Goal: Transaction & Acquisition: Purchase product/service

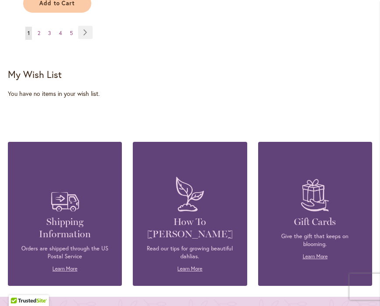
scroll to position [1353, 0]
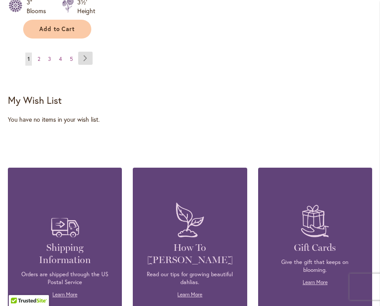
click at [86, 52] on link "Page Next" at bounding box center [85, 58] width 14 height 13
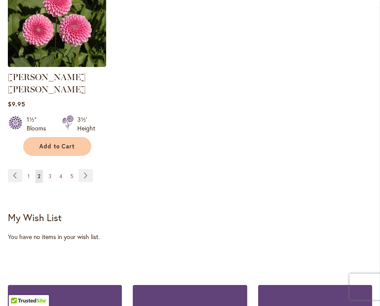
scroll to position [1239, 0]
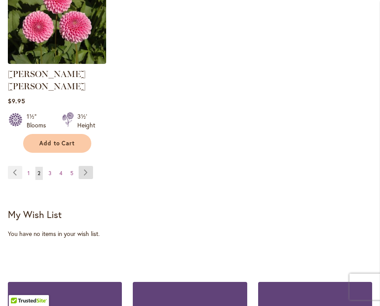
click at [86, 166] on link "Page Next" at bounding box center [86, 172] width 14 height 13
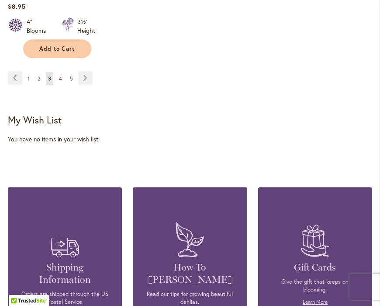
scroll to position [1322, 0]
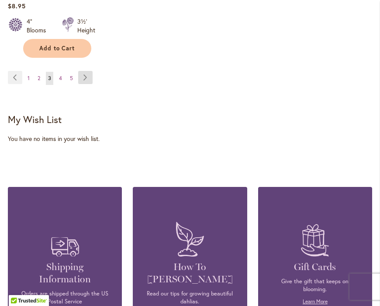
click at [89, 76] on link "Page Next" at bounding box center [85, 77] width 14 height 13
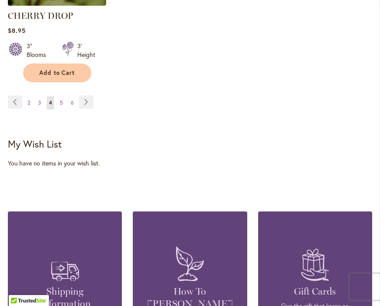
scroll to position [1310, 0]
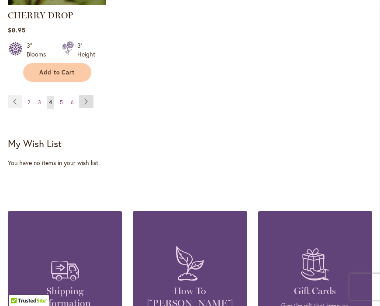
click at [89, 103] on link "Page Next" at bounding box center [86, 101] width 14 height 13
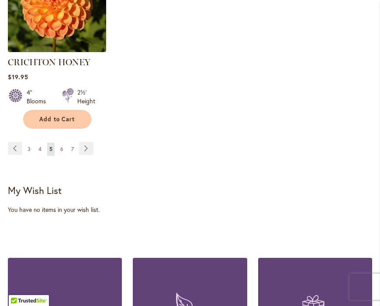
scroll to position [1288, 0]
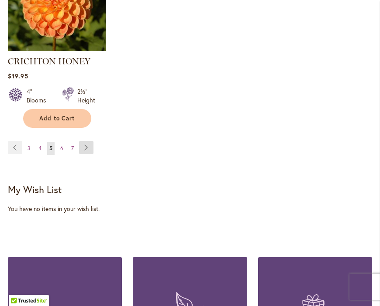
click at [85, 141] on link "Page Next" at bounding box center [86, 147] width 14 height 13
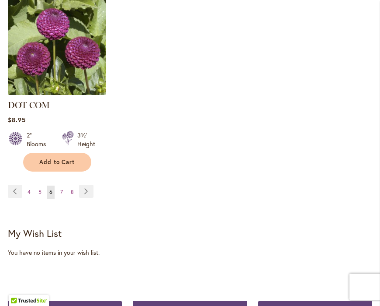
scroll to position [1246, 0]
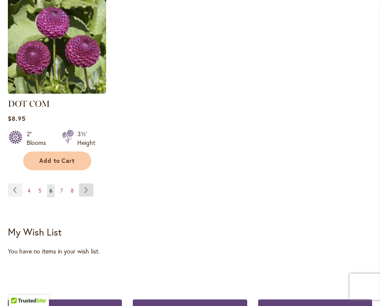
click at [85, 183] on link "Page Next" at bounding box center [86, 189] width 14 height 13
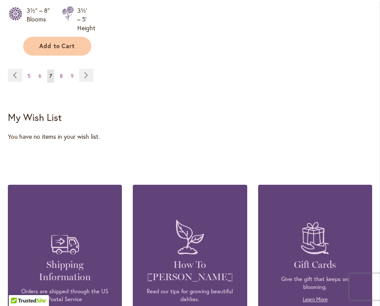
scroll to position [1355, 0]
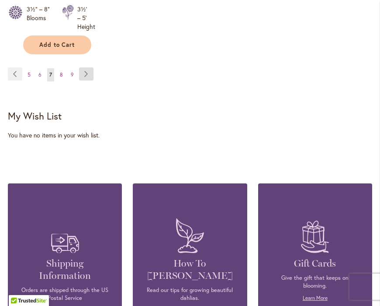
click at [90, 73] on link "Page Next" at bounding box center [86, 73] width 14 height 13
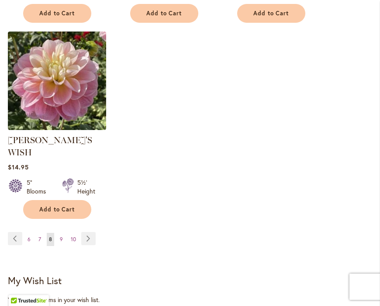
scroll to position [1211, 0]
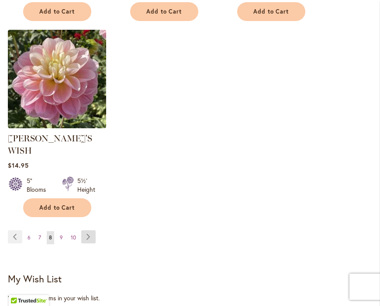
click at [90, 230] on link "Page Next" at bounding box center [88, 236] width 14 height 13
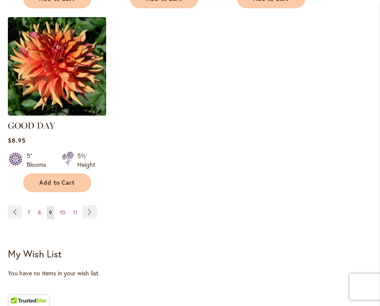
scroll to position [1226, 0]
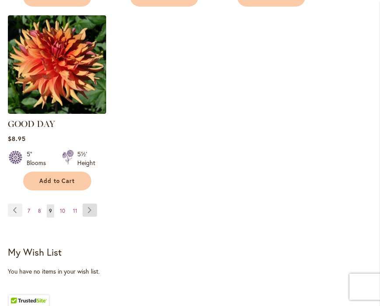
click at [91, 203] on link "Page Next" at bounding box center [90, 209] width 14 height 13
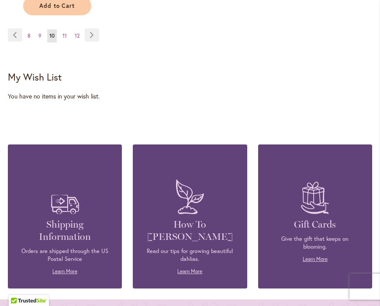
scroll to position [1399, 0]
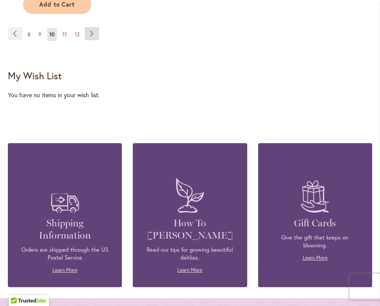
click at [92, 34] on link "Page Next" at bounding box center [92, 33] width 14 height 13
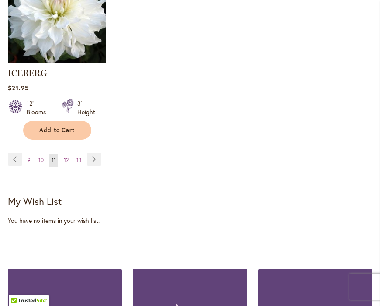
scroll to position [1265, 0]
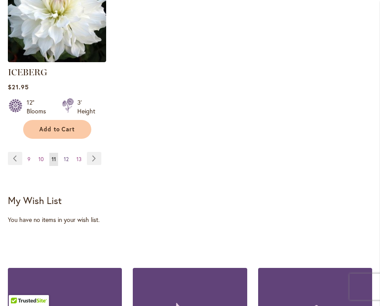
click at [66, 156] on span "12" at bounding box center [66, 159] width 5 height 7
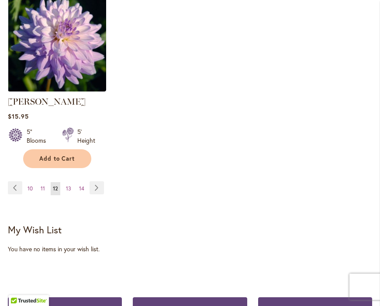
scroll to position [1247, 0]
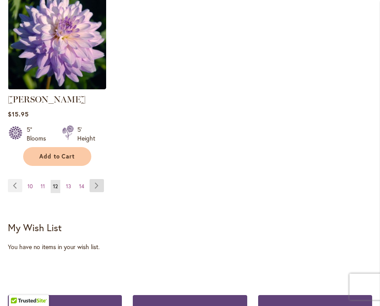
click at [103, 179] on link "Page Next" at bounding box center [97, 185] width 14 height 13
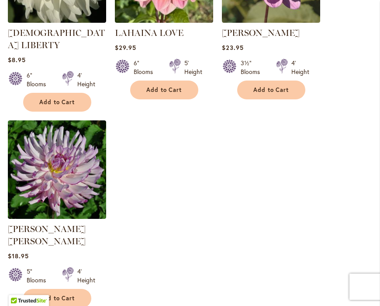
scroll to position [1096, 0]
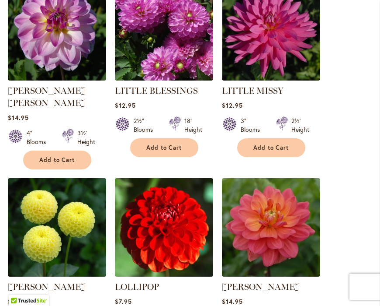
scroll to position [675, 0]
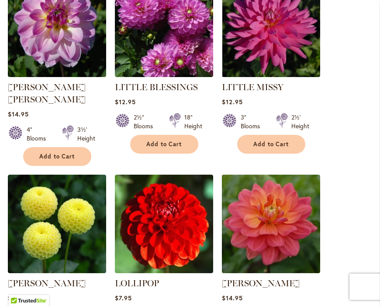
click at [255, 216] on img at bounding box center [271, 223] width 103 height 103
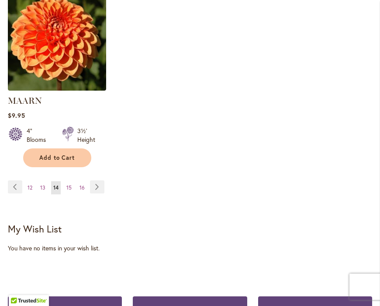
scroll to position [1242, 0]
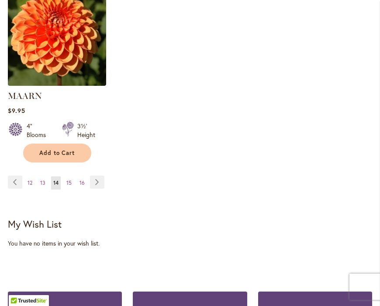
click at [116, 175] on div "Page Page Previous Page 12 Page 13 You're currently reading page 14 Page 15 Pag…" at bounding box center [190, 187] width 365 height 25
click at [99, 175] on link "Page Next" at bounding box center [97, 181] width 14 height 13
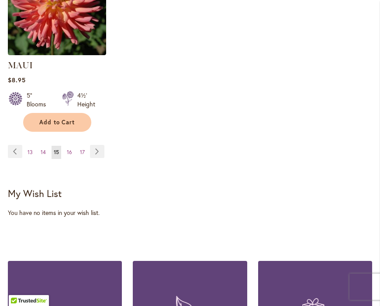
scroll to position [1260, 0]
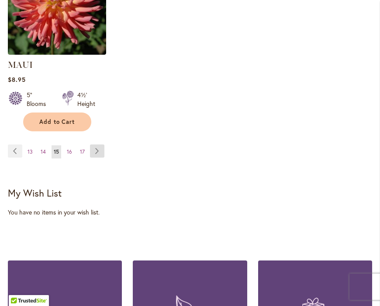
click at [100, 149] on link "Page Next" at bounding box center [97, 150] width 14 height 13
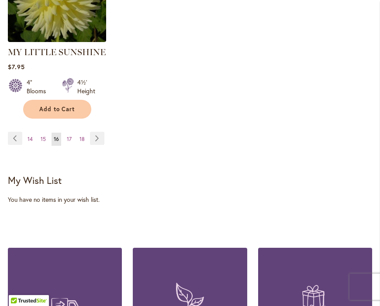
scroll to position [1289, 0]
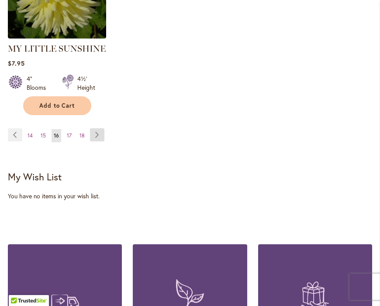
click at [101, 128] on link "Page Next" at bounding box center [97, 134] width 14 height 13
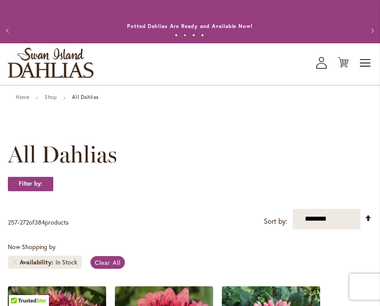
click at [91, 100] on strong "All Dahlias" at bounding box center [85, 97] width 27 height 7
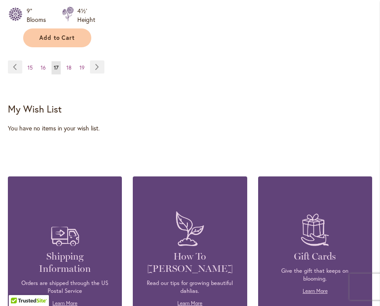
scroll to position [1333, 0]
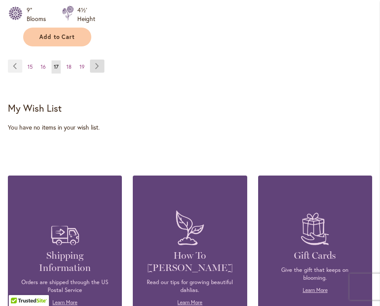
click at [98, 68] on link "Page Next" at bounding box center [97, 65] width 14 height 13
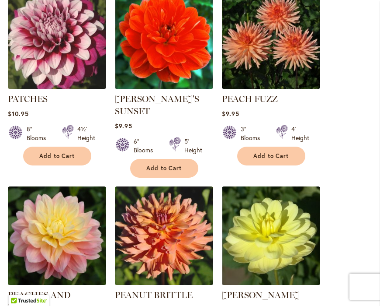
scroll to position [664, 0]
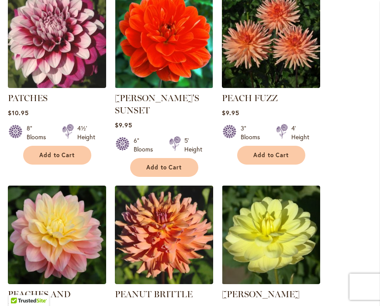
click at [333, 226] on ol "[US_STATE] SUNSET Rating: 100% 1 Review $19.95 5" Blooms 4' Height Add to Cart" at bounding box center [190, 187] width 365 height 1130
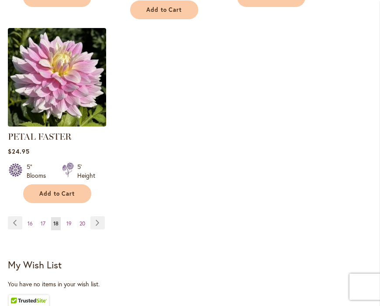
scroll to position [1247, 0]
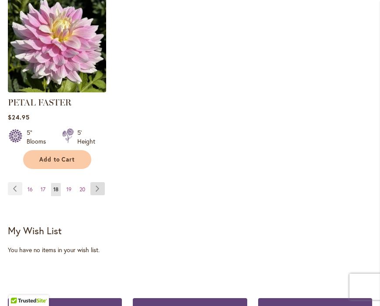
click at [102, 182] on link "Page Next" at bounding box center [98, 188] width 14 height 13
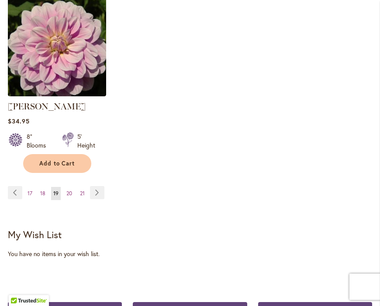
scroll to position [1219, 0]
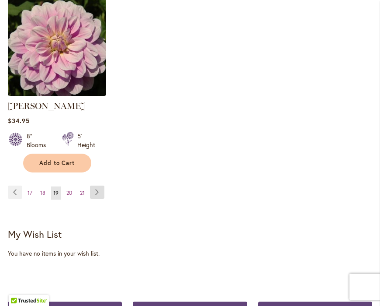
click at [103, 191] on link "Page Next" at bounding box center [97, 191] width 14 height 13
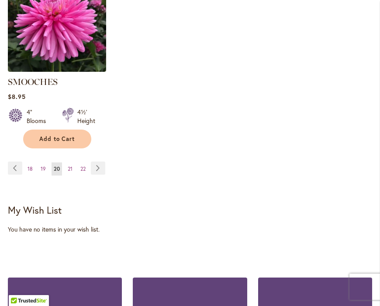
scroll to position [1244, 0]
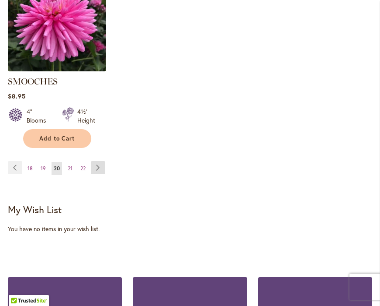
click at [99, 161] on link "Page Next" at bounding box center [98, 167] width 14 height 13
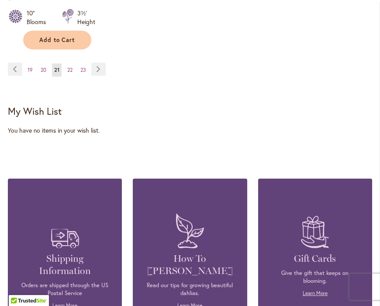
scroll to position [1343, 0]
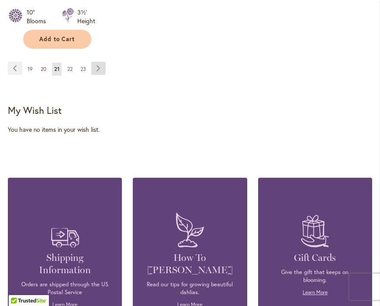
click at [98, 73] on link "Page Next" at bounding box center [98, 68] width 14 height 13
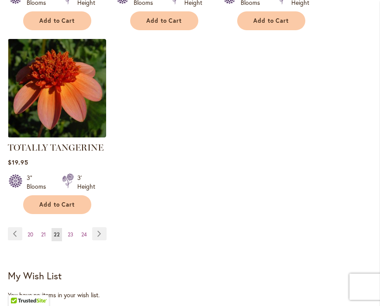
scroll to position [1167, 0]
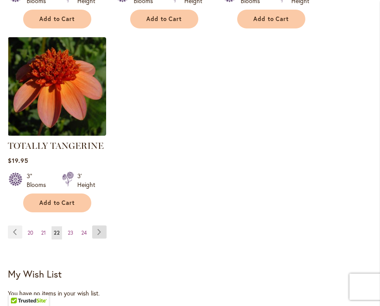
click at [101, 229] on link "Page Next" at bounding box center [99, 231] width 14 height 13
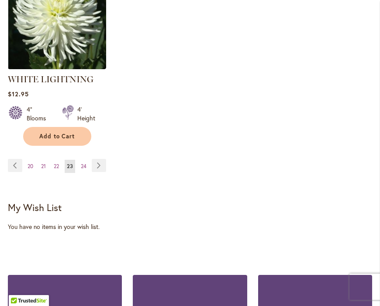
scroll to position [1249, 0]
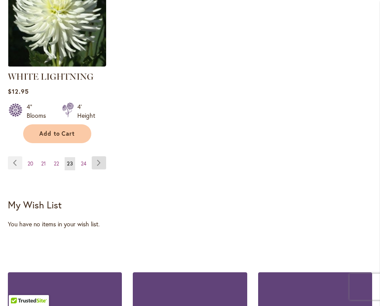
click at [96, 156] on link "Page Next" at bounding box center [99, 162] width 14 height 13
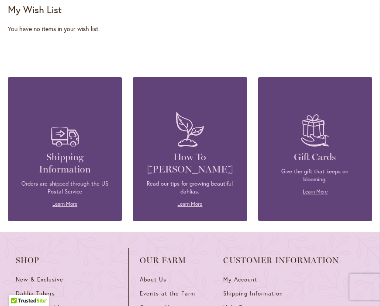
scroll to position [1435, 0]
